Goal: Navigation & Orientation: Understand site structure

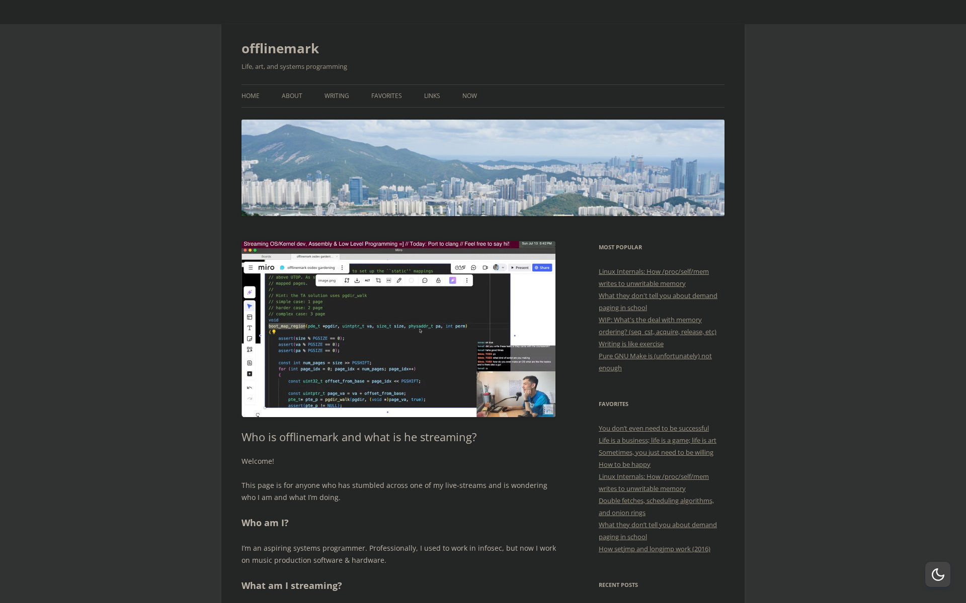
click at [262, 96] on ul "Home About Writing Favorites Links Now" at bounding box center [482, 95] width 483 height 23
click at [247, 98] on link "Home" at bounding box center [250, 96] width 18 height 22
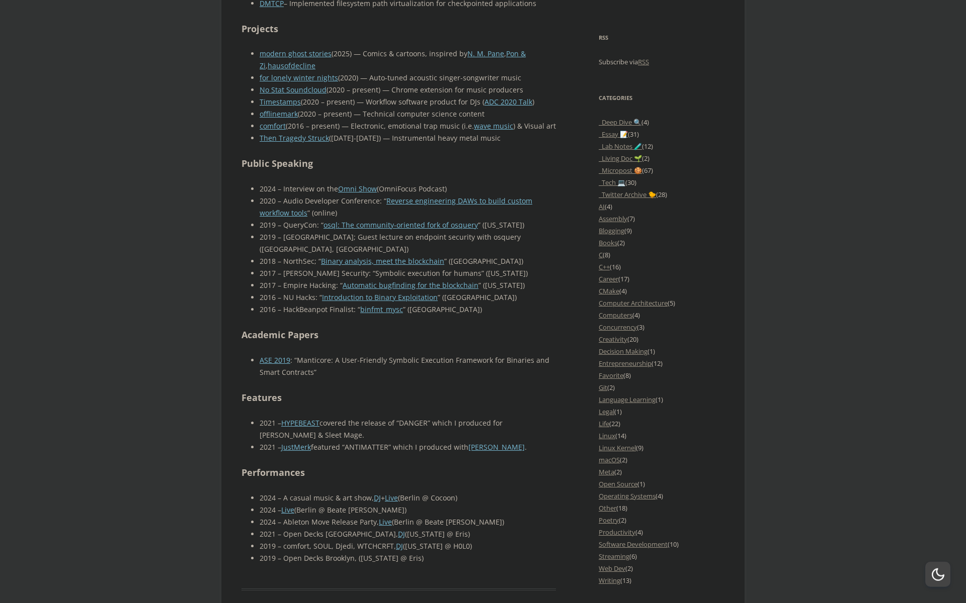
scroll to position [821, 0]
click at [394, 492] on link "Live" at bounding box center [391, 497] width 13 height 10
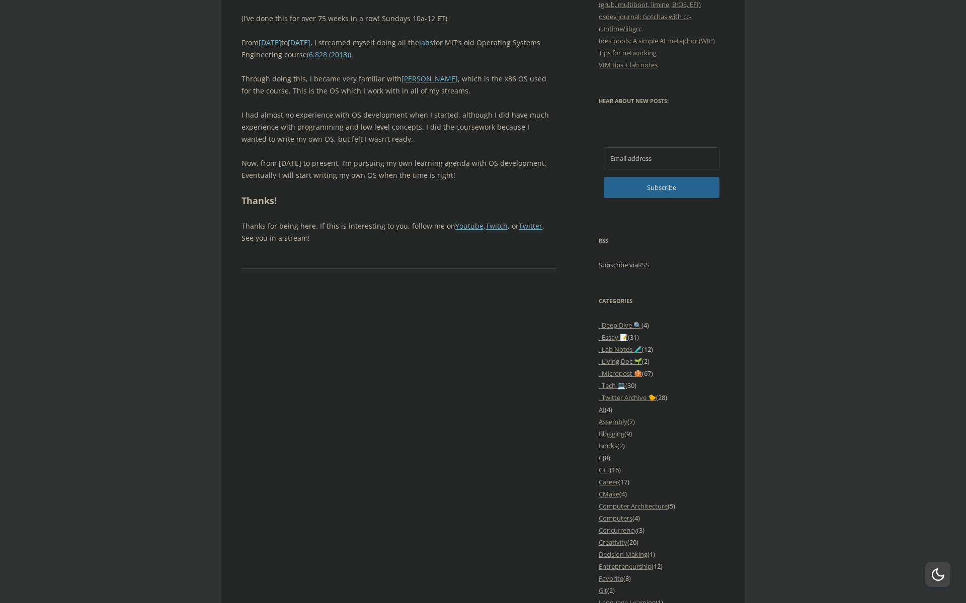
scroll to position [639, 0]
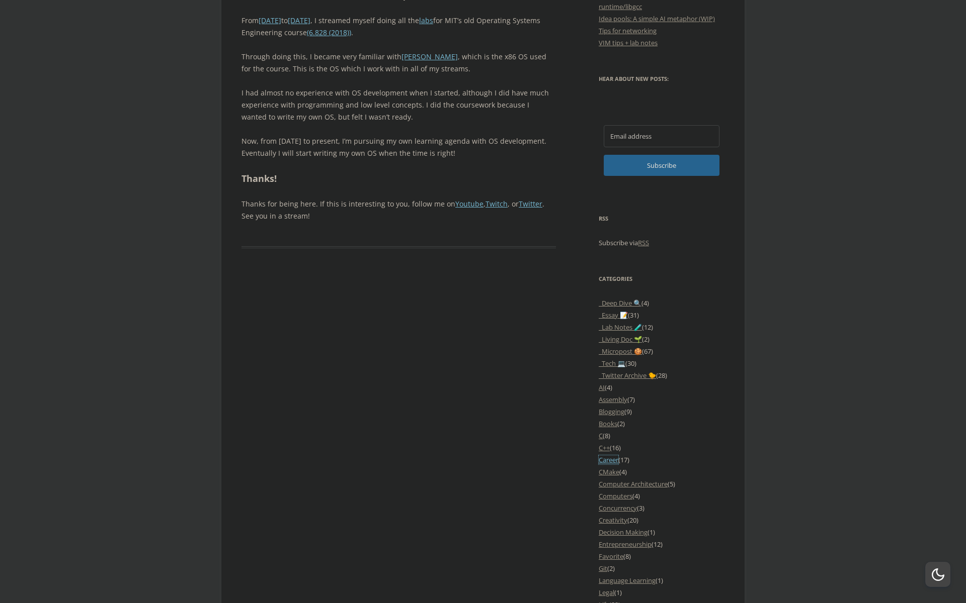
click at [609, 458] on link "Career" at bounding box center [608, 460] width 20 height 9
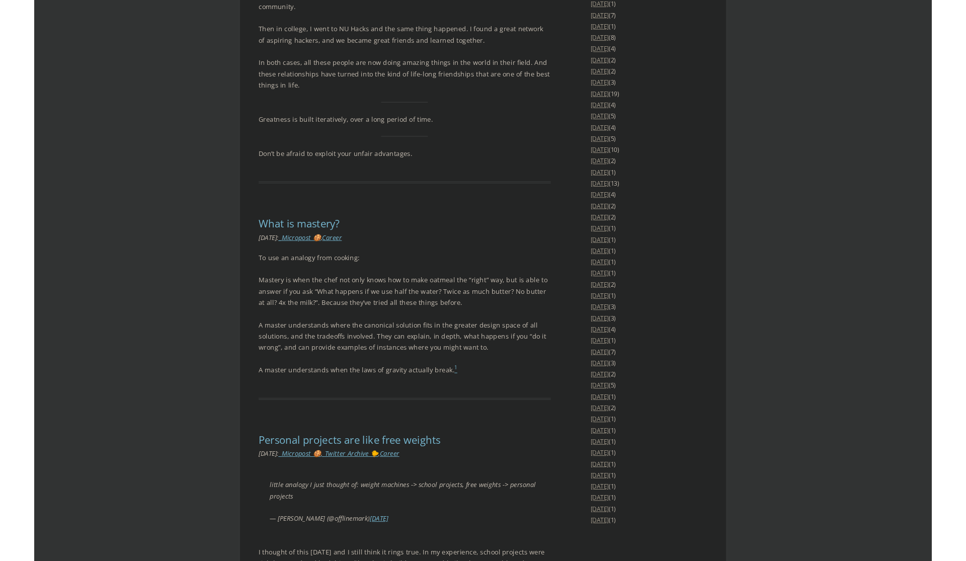
scroll to position [1542, 0]
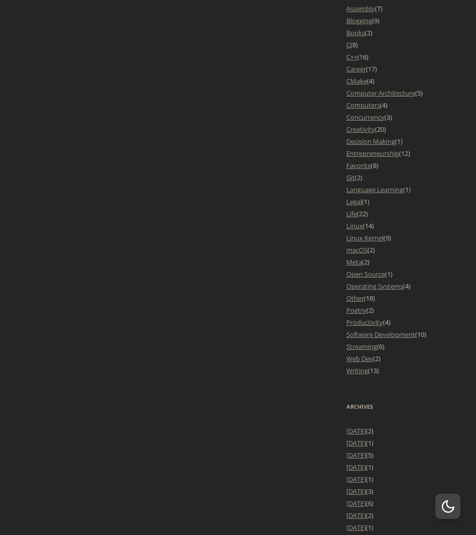
scroll to position [1030, 0]
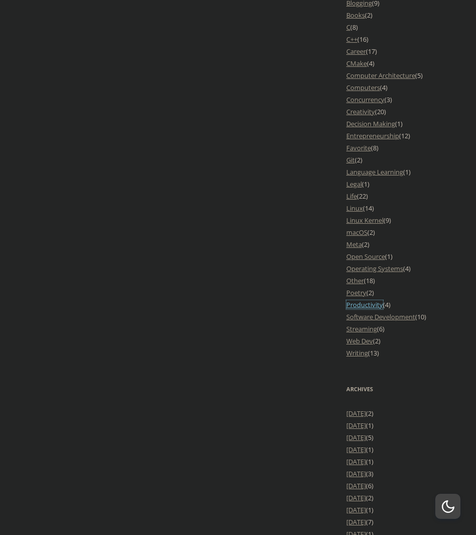
click at [365, 309] on link "Productivity" at bounding box center [365, 304] width 37 height 9
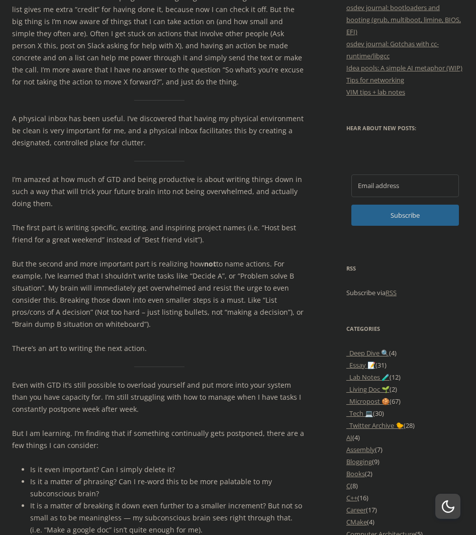
scroll to position [626, 0]
